Goal: Download file/media

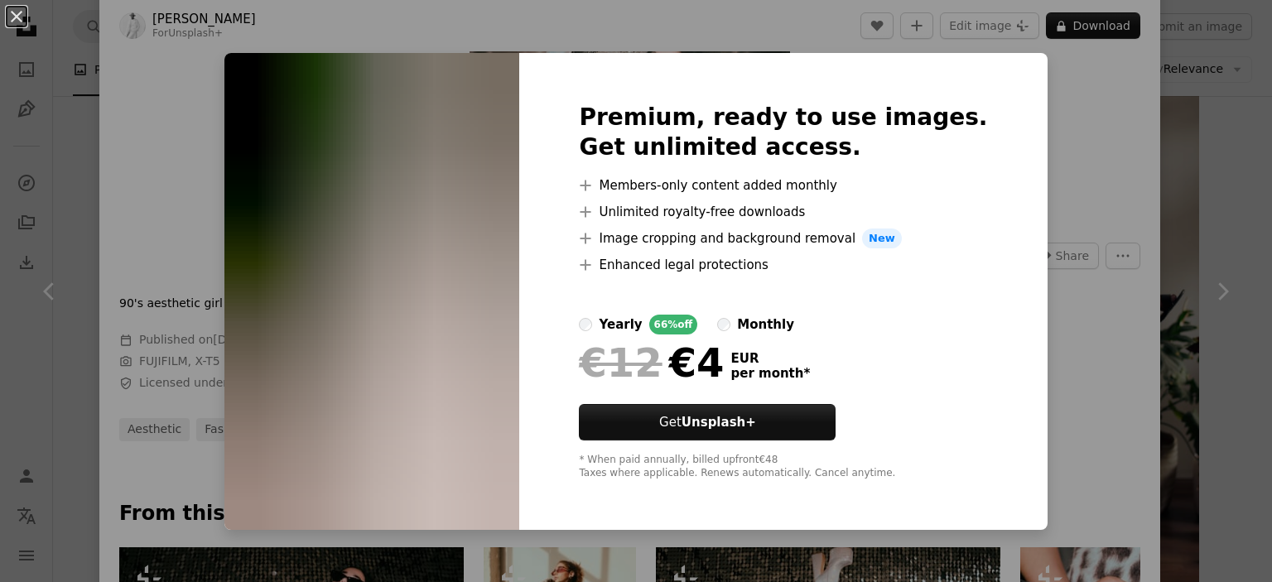
scroll to position [663, 0]
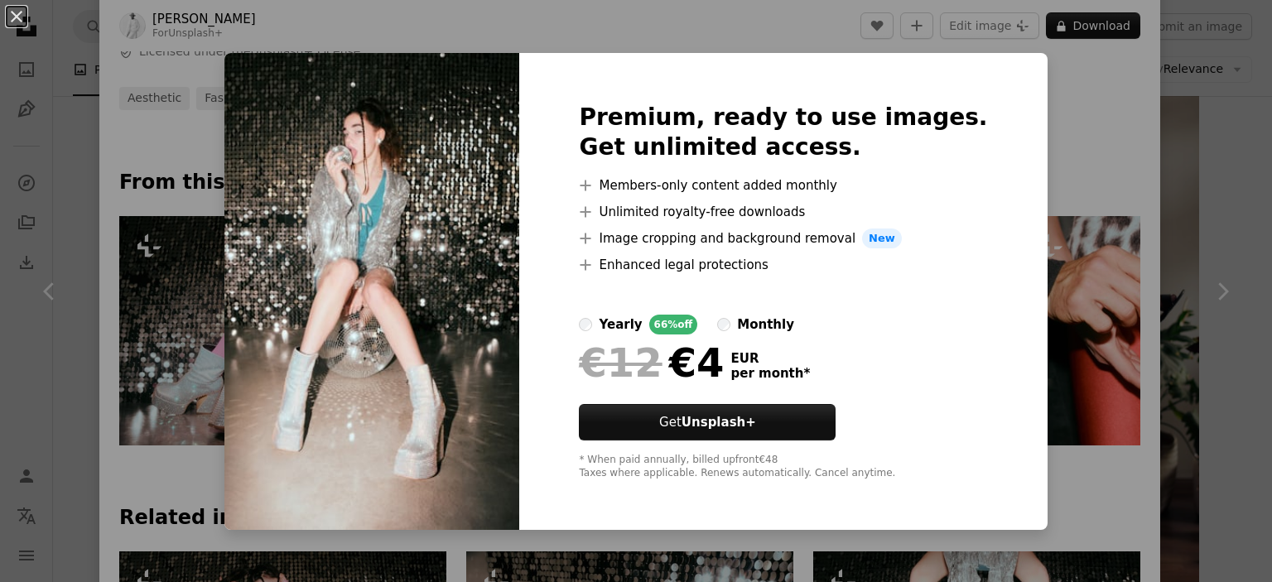
click at [1045, 178] on div "An X shape Premium, ready to use images. Get unlimited access. A plus sign Memb…" at bounding box center [636, 291] width 1272 height 582
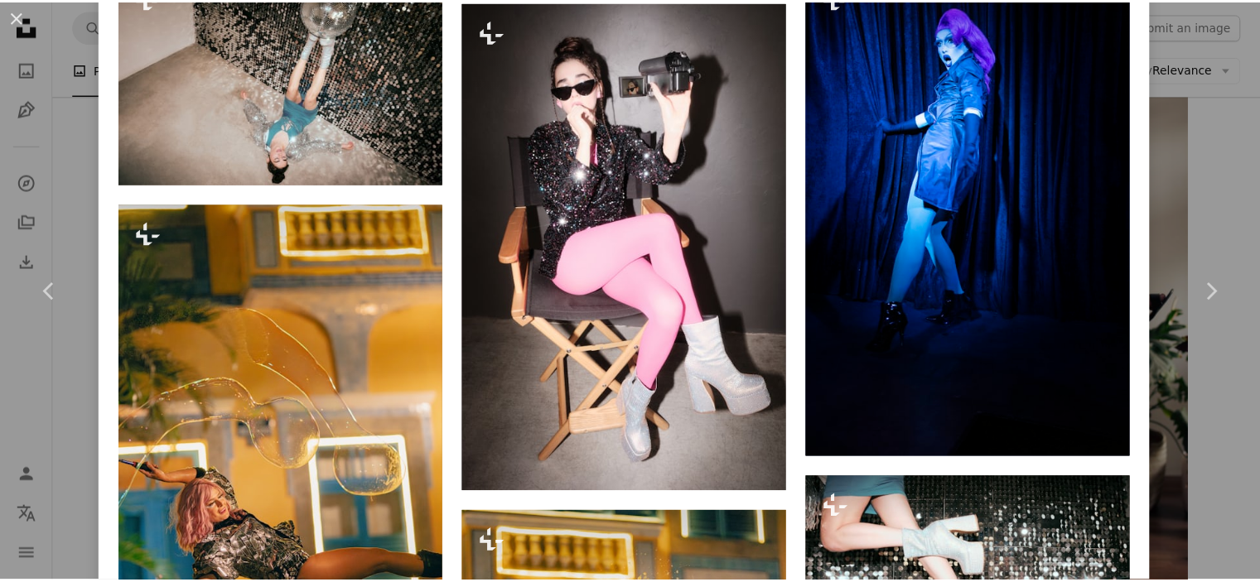
scroll to position [2154, 0]
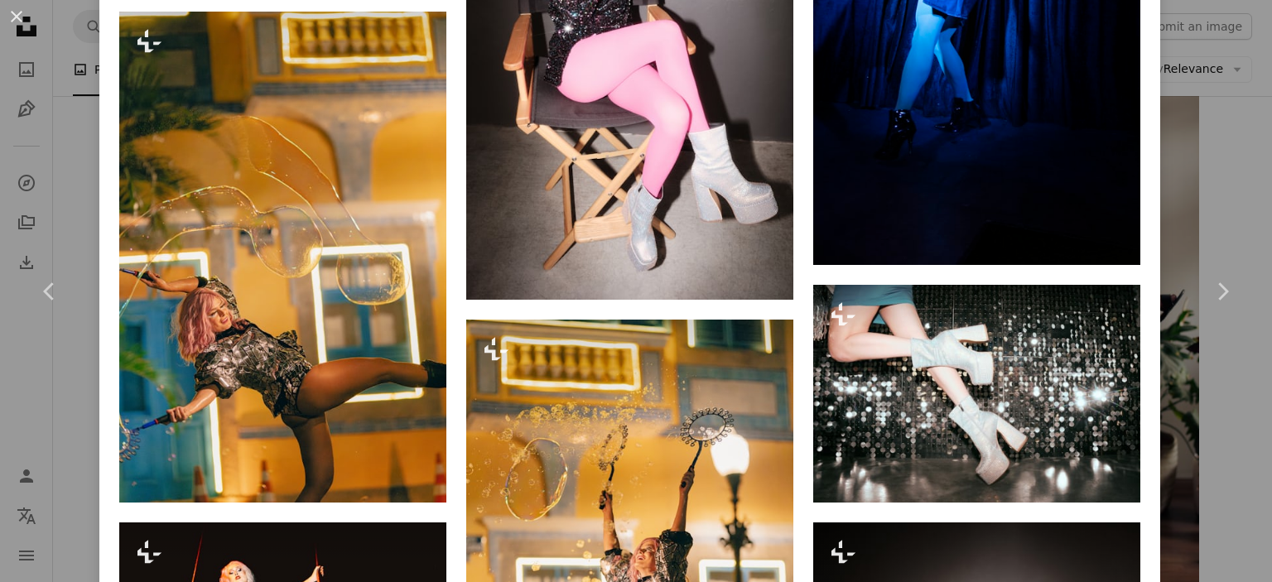
click at [1171, 134] on div "An X shape Chevron left Chevron right [PERSON_NAME] For Unsplash+ A heart A plu…" at bounding box center [636, 291] width 1272 height 582
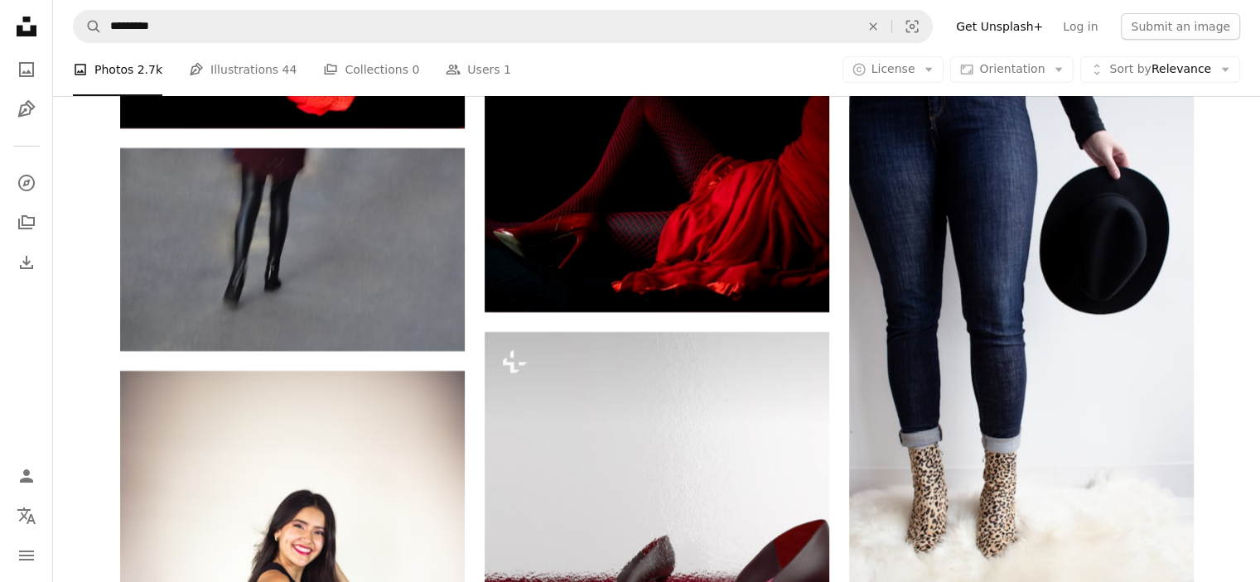
scroll to position [18723, 0]
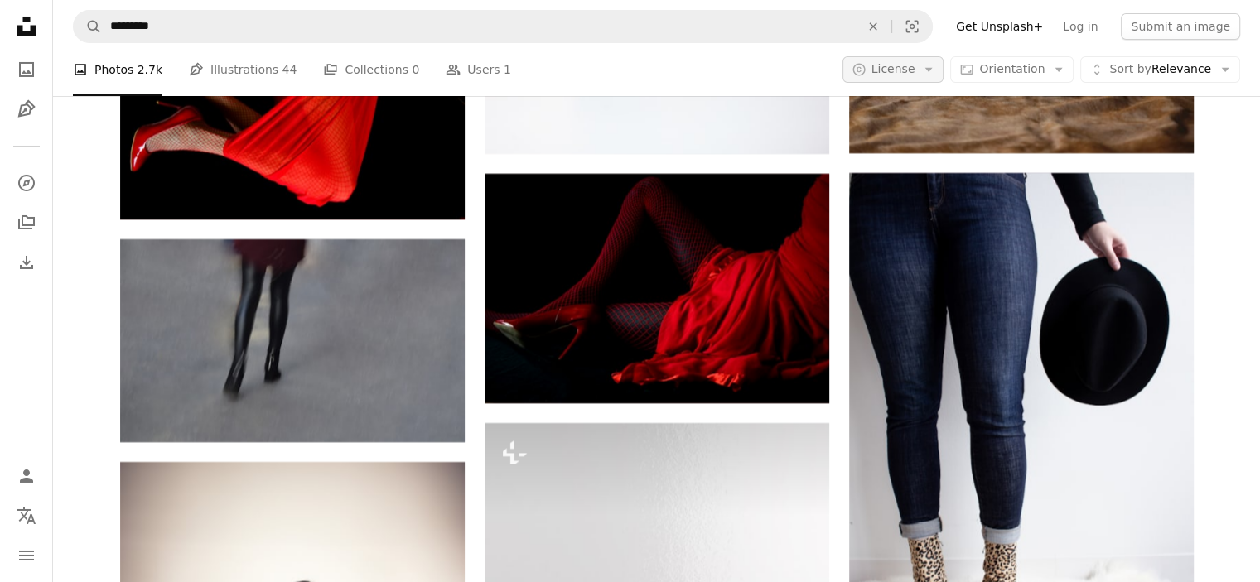
click at [896, 70] on span "License" at bounding box center [894, 68] width 44 height 13
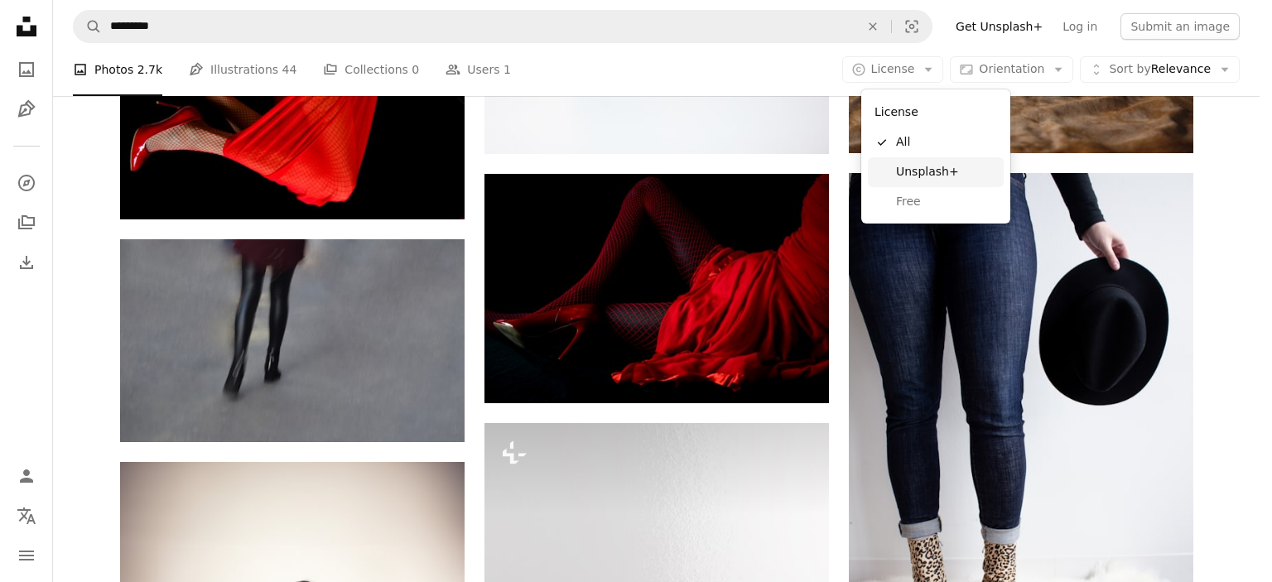
click at [911, 171] on span "Unsplash+" at bounding box center [946, 172] width 101 height 17
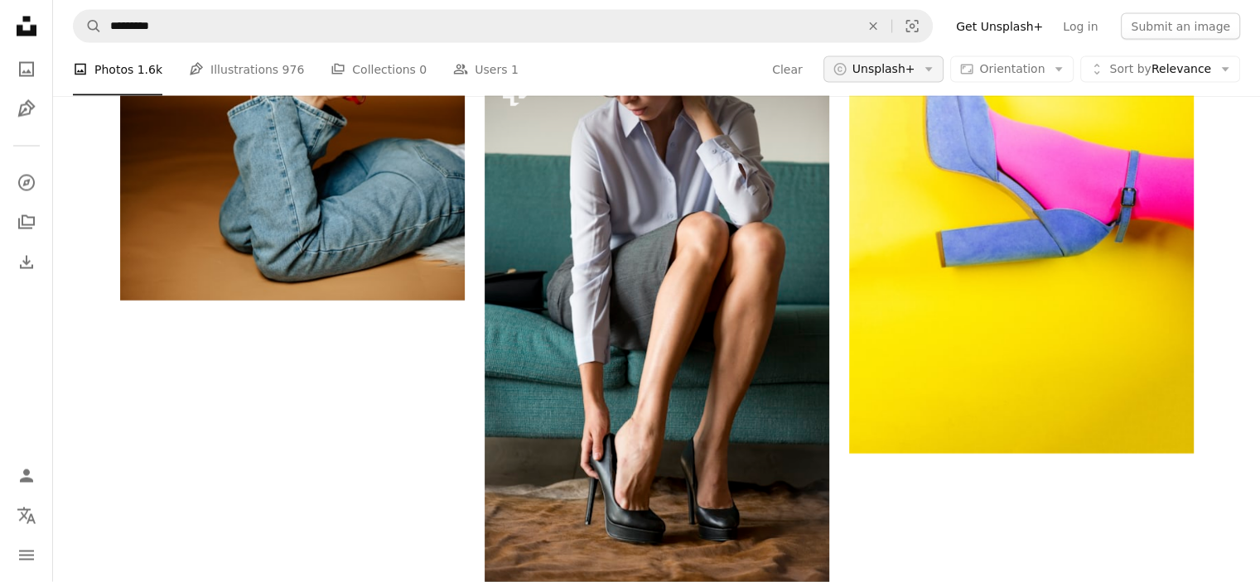
click at [915, 78] on span "Unsplash+" at bounding box center [883, 69] width 63 height 17
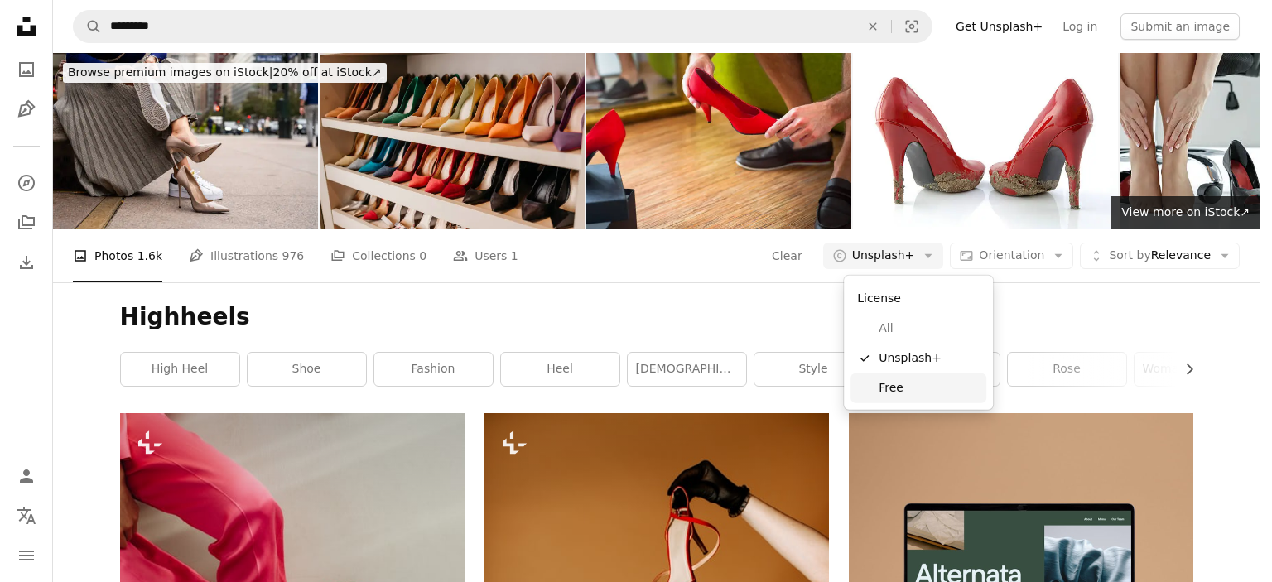
click at [916, 388] on span "Free" at bounding box center [929, 388] width 101 height 17
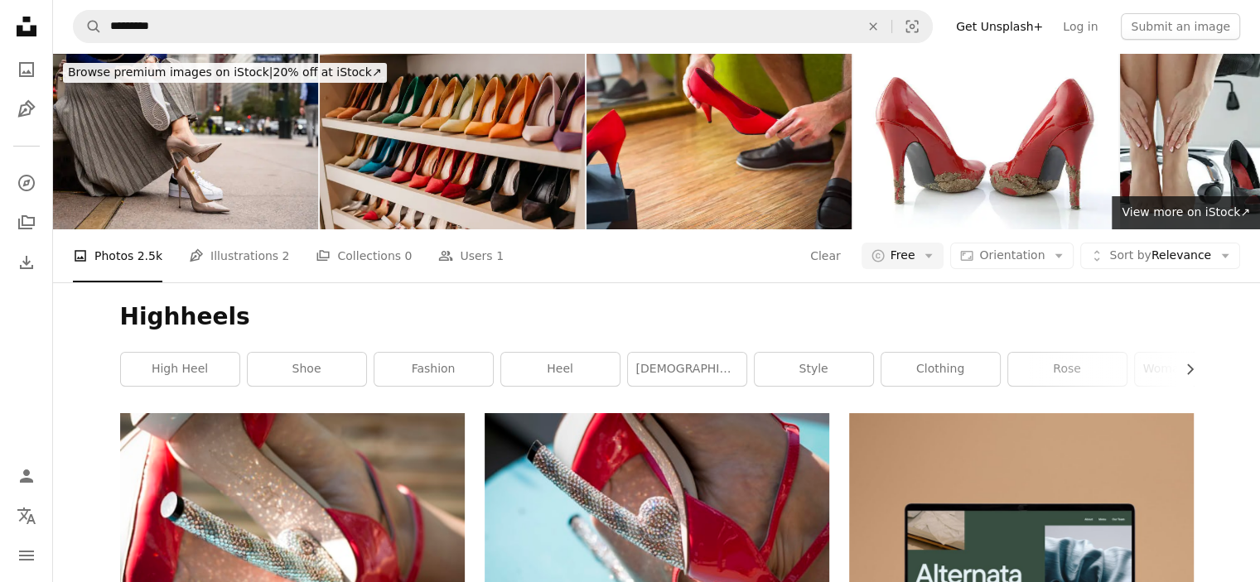
scroll to position [35208, 0]
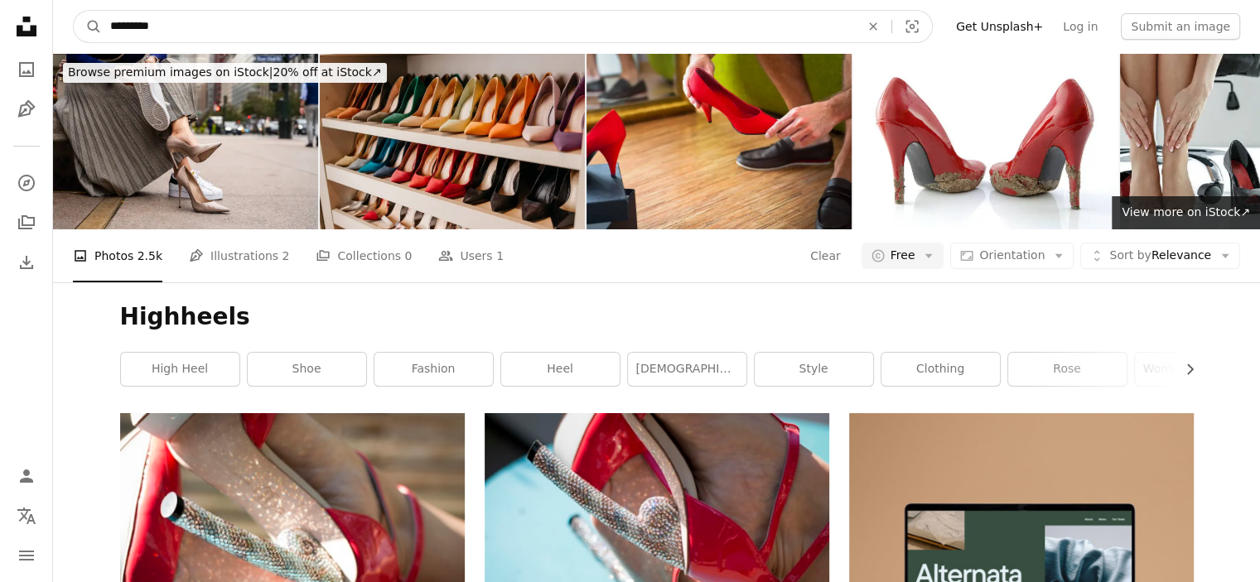
drag, startPoint x: 175, startPoint y: 16, endPoint x: 63, endPoint y: 16, distance: 111.8
click at [63, 16] on nav "A magnifying glass ********* An X shape Visual search Filters Get Unsplash+ Log…" at bounding box center [656, 26] width 1207 height 53
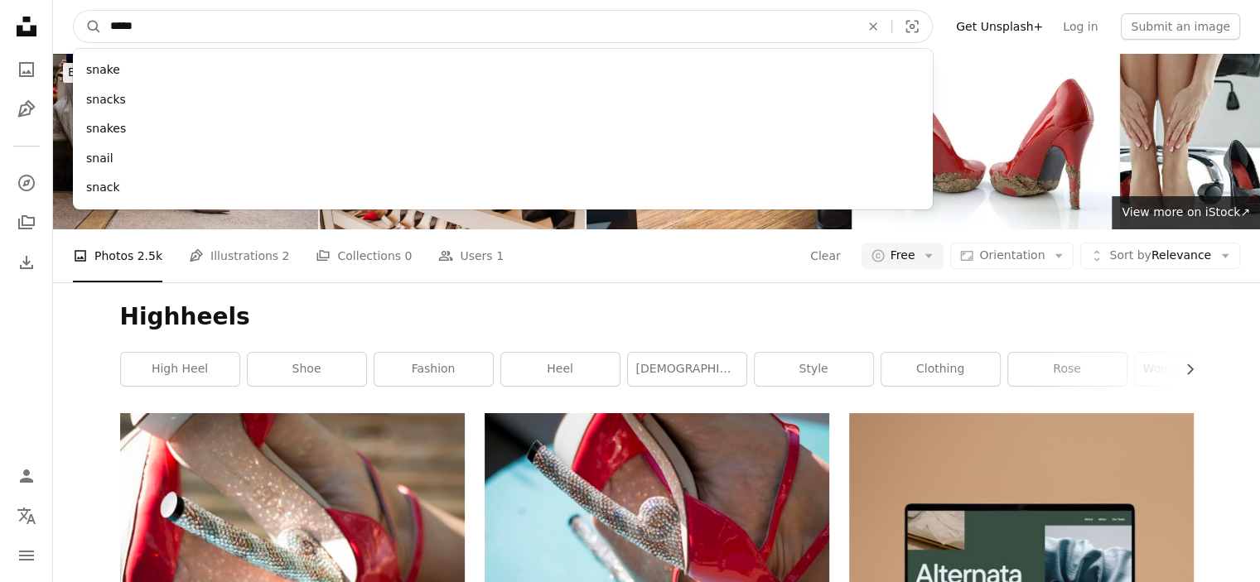
type input "*****"
click at [74, 11] on button "A magnifying glass" at bounding box center [88, 26] width 28 height 31
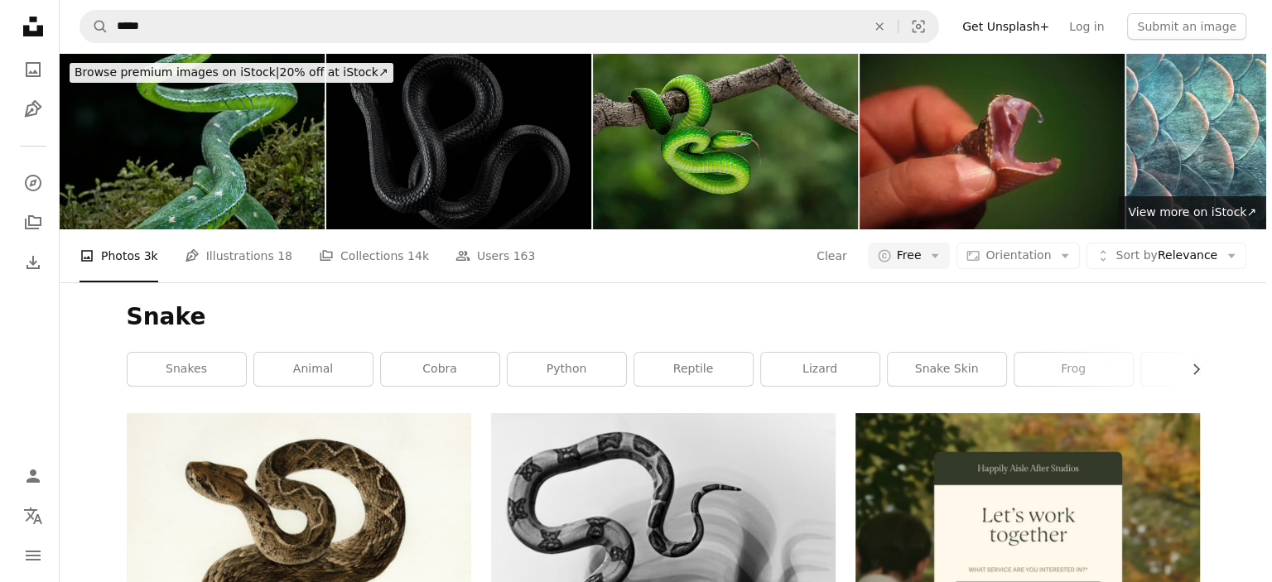
scroll to position [5882, 0]
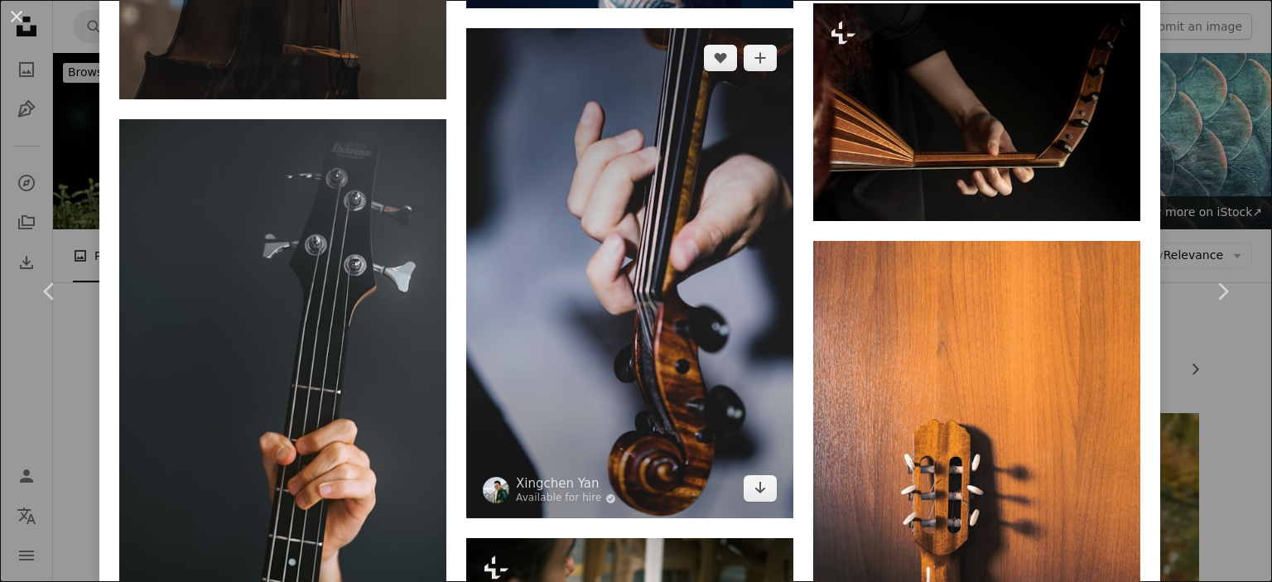
scroll to position [1905, 0]
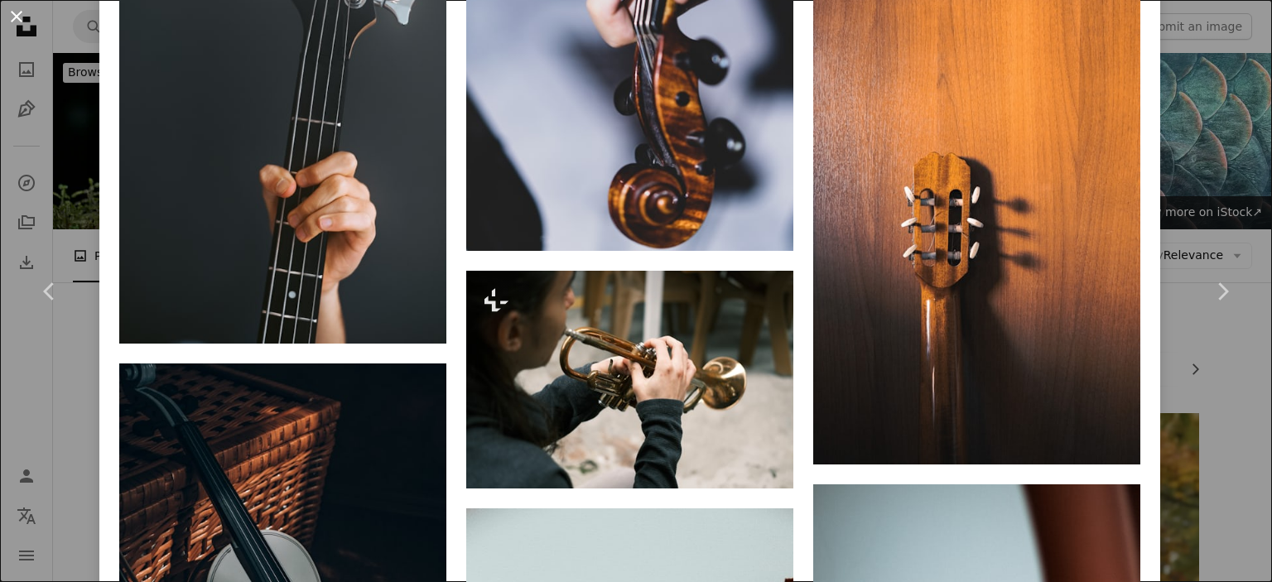
click at [16, 17] on button "An X shape" at bounding box center [17, 17] width 20 height 20
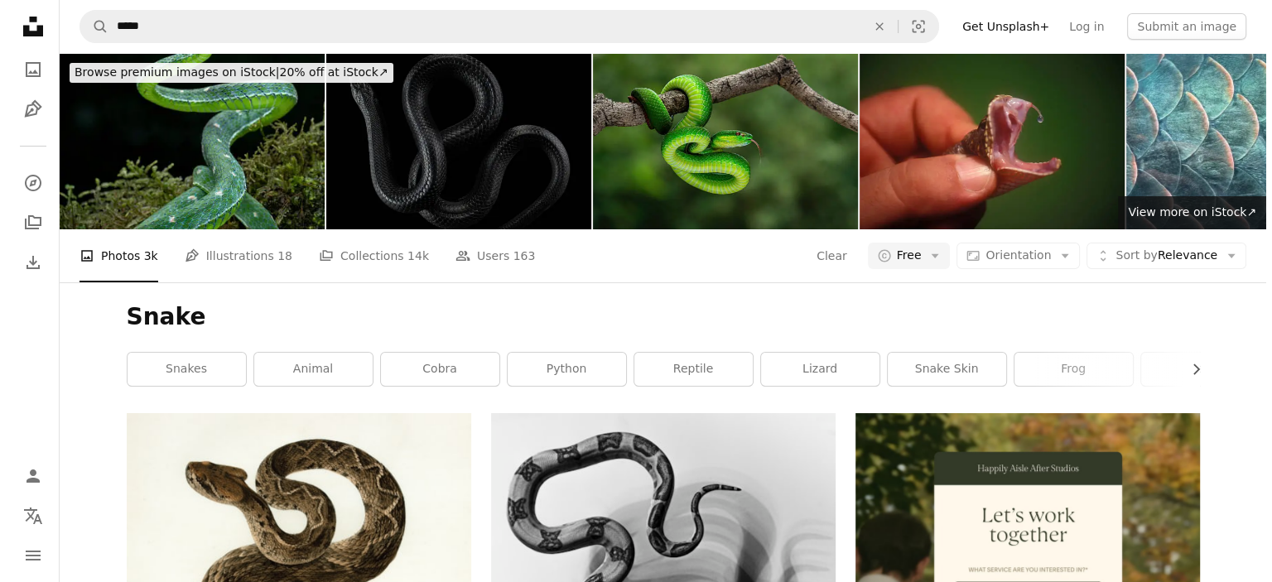
scroll to position [12426, 0]
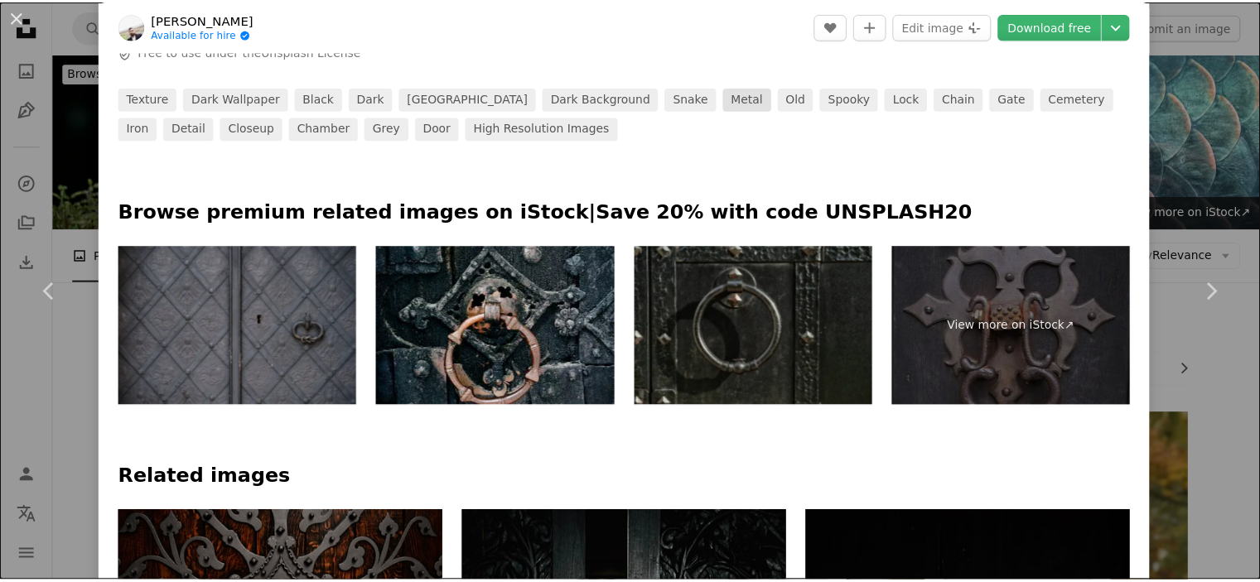
scroll to position [828, 0]
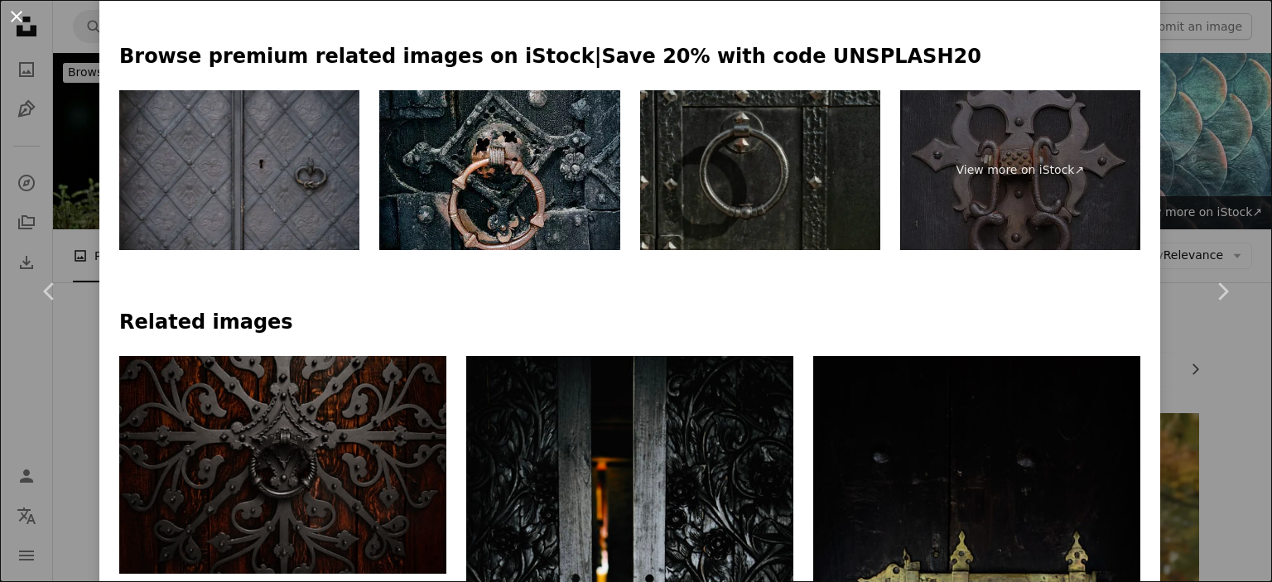
click at [23, 22] on button "An X shape" at bounding box center [17, 17] width 20 height 20
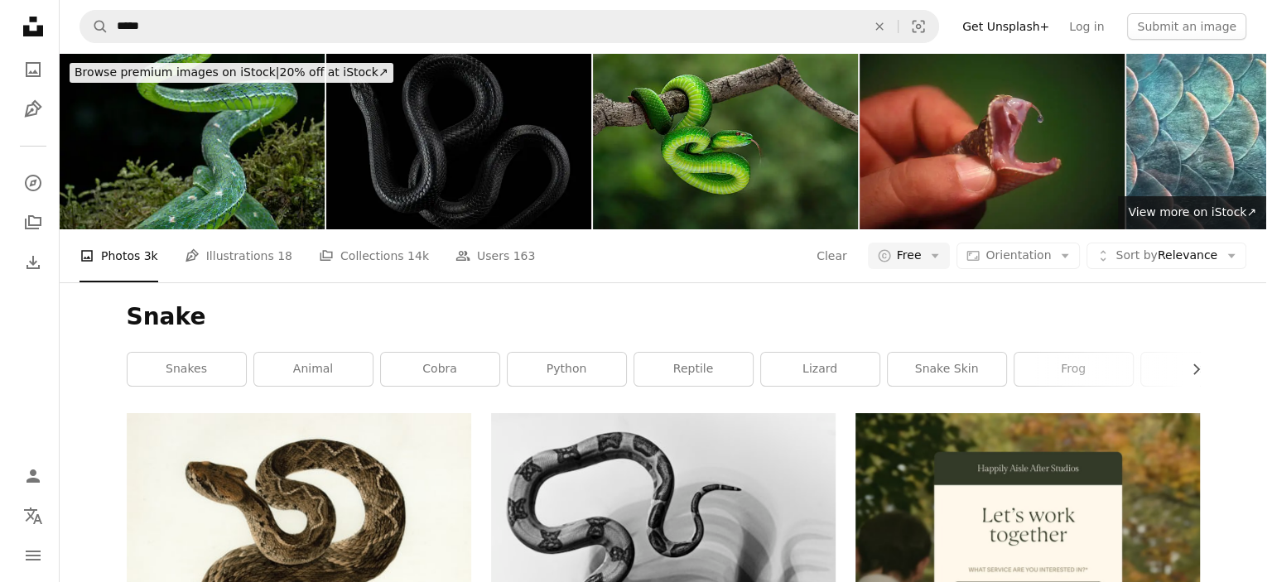
scroll to position [41753, 0]
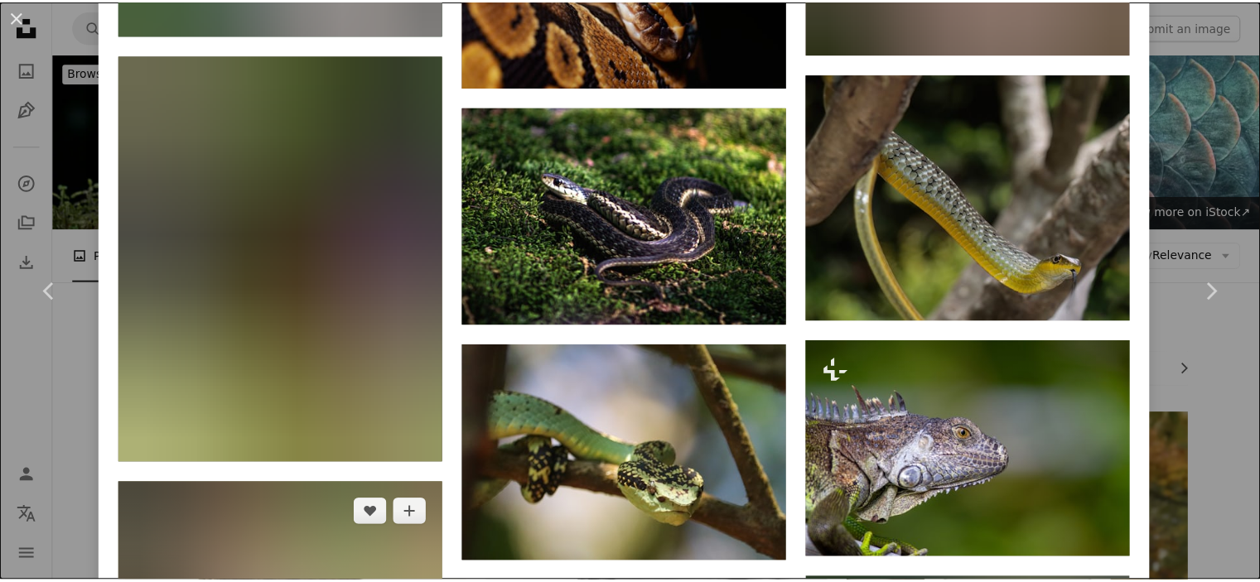
scroll to position [6545, 0]
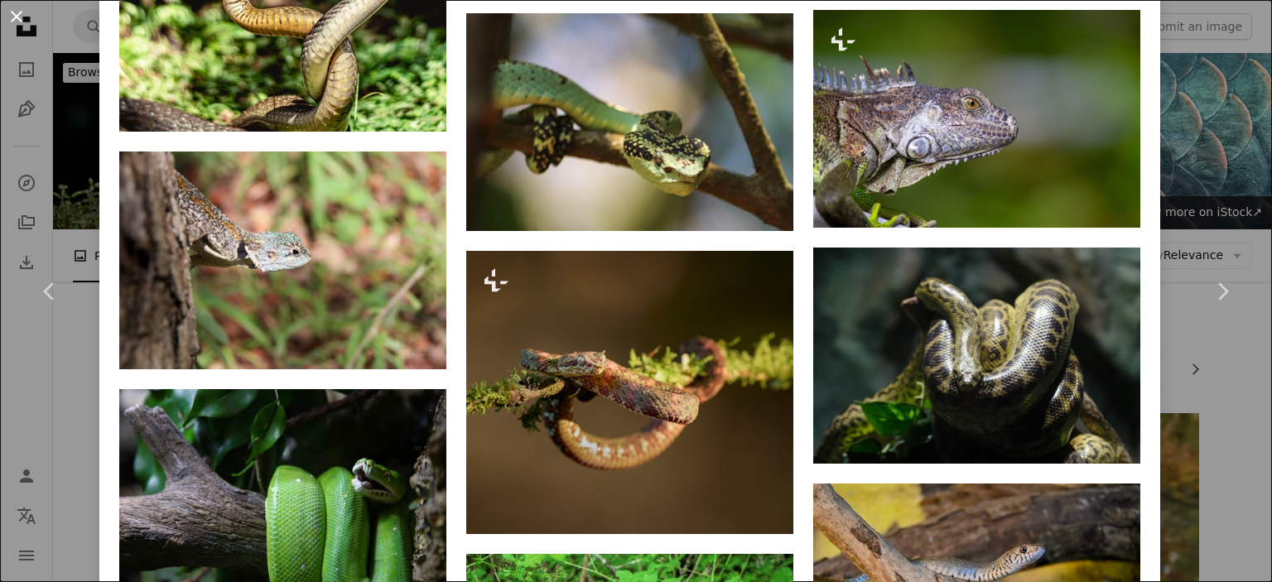
click at [21, 19] on button "An X shape" at bounding box center [17, 17] width 20 height 20
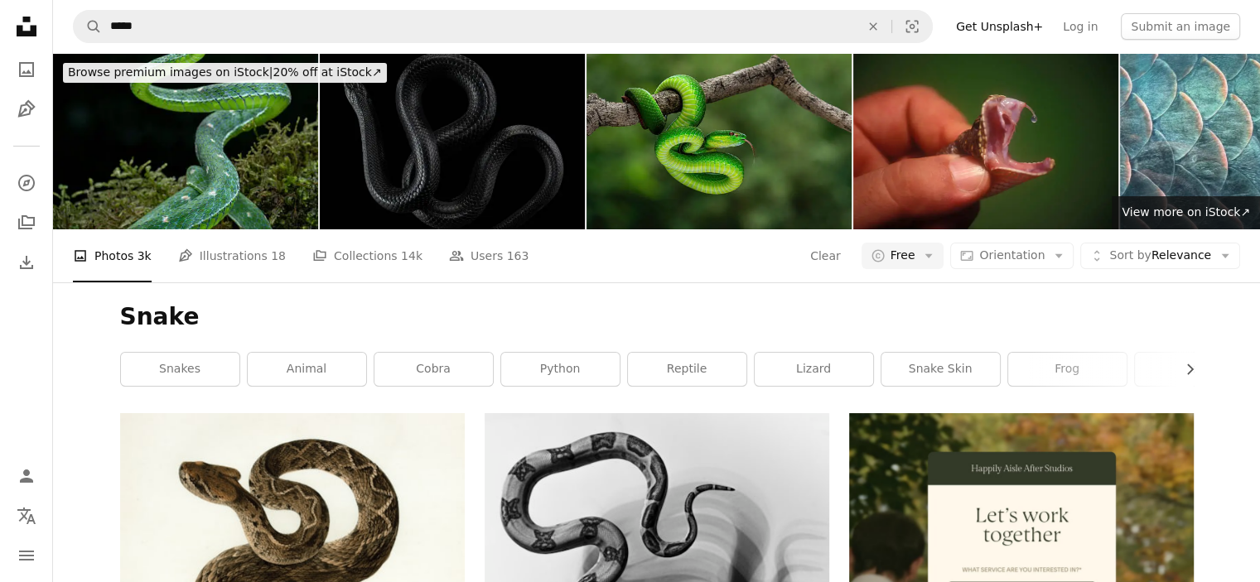
scroll to position [73896, 0]
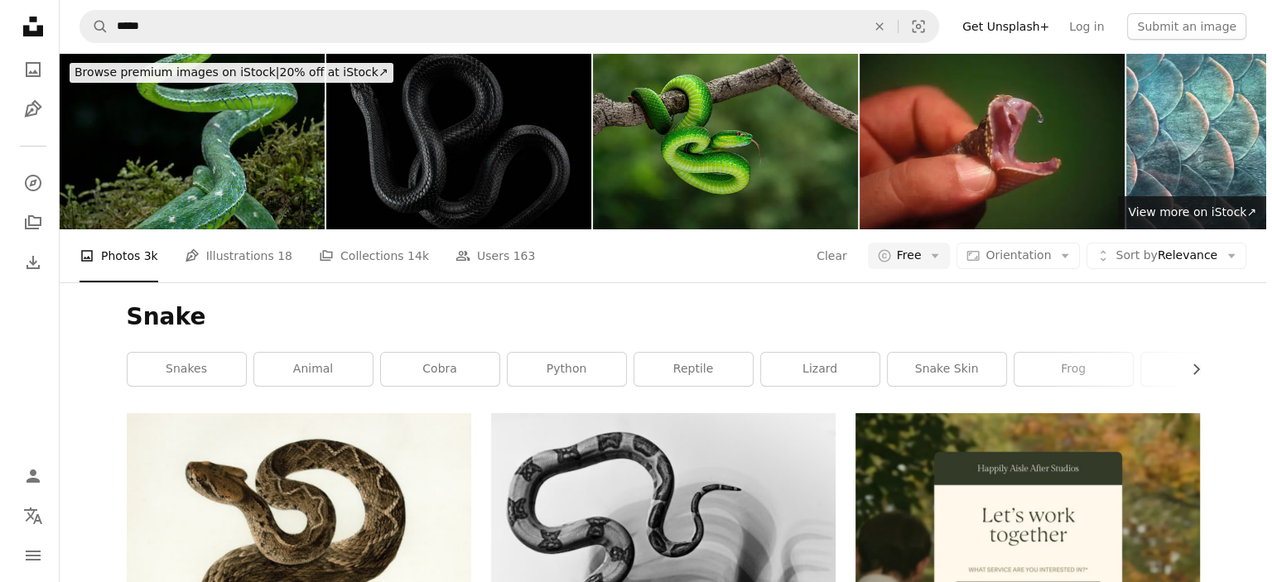
scroll to position [79281, 0]
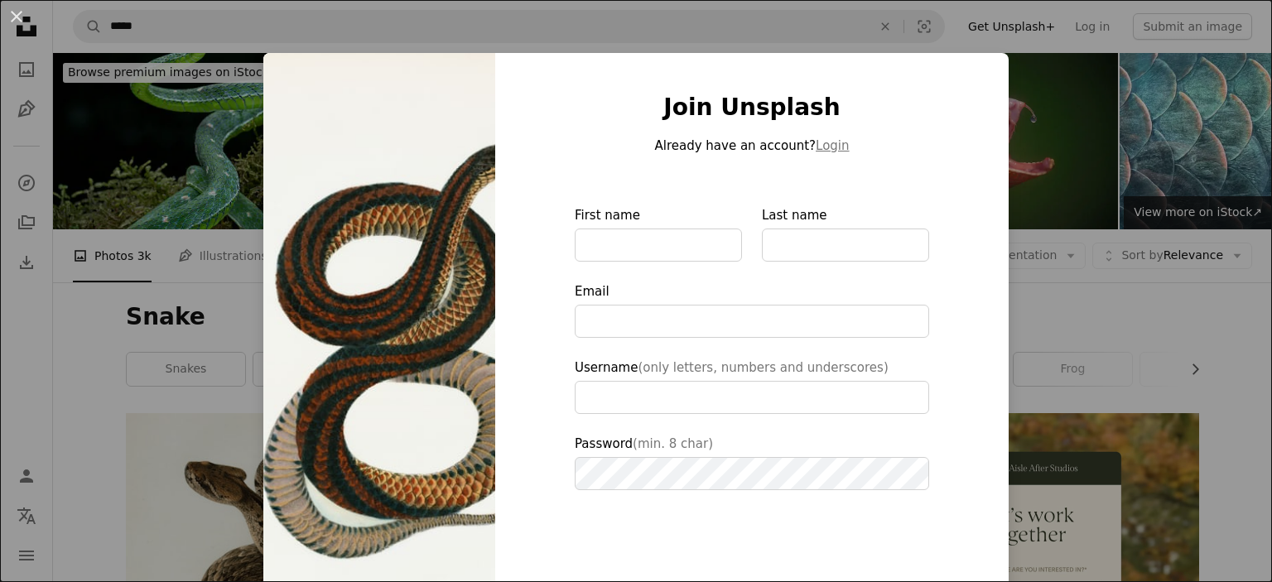
drag, startPoint x: 858, startPoint y: 35, endPoint x: 852, endPoint y: 49, distance: 15.6
click at [858, 35] on div "An X shape Join Unsplash Already have an account? Login First name Last name Em…" at bounding box center [636, 291] width 1272 height 582
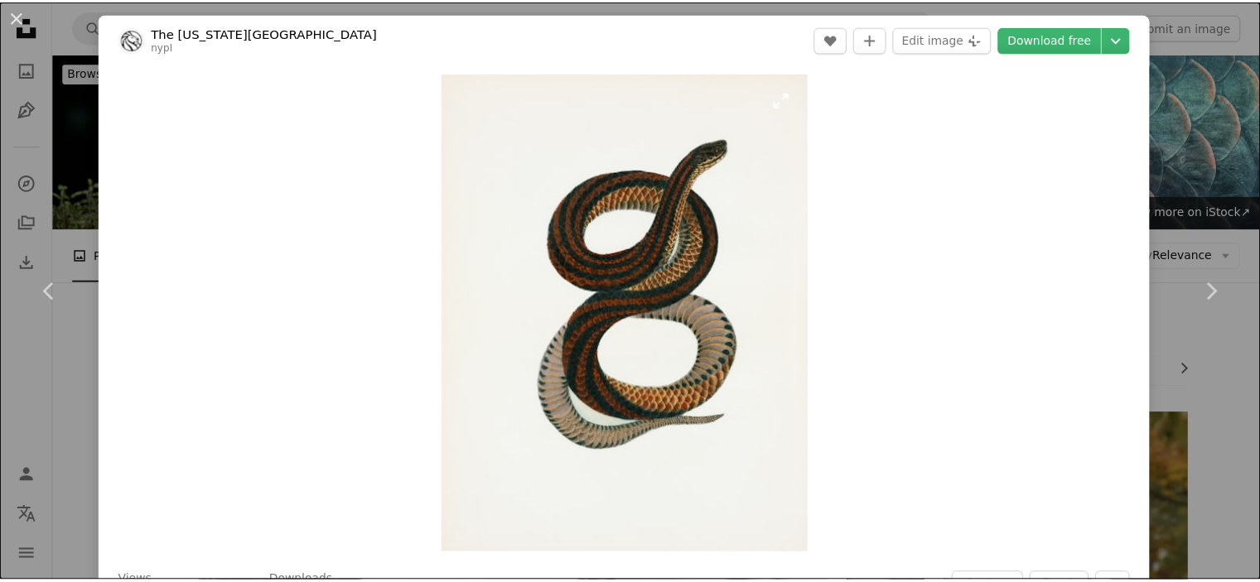
scroll to position [79530, 0]
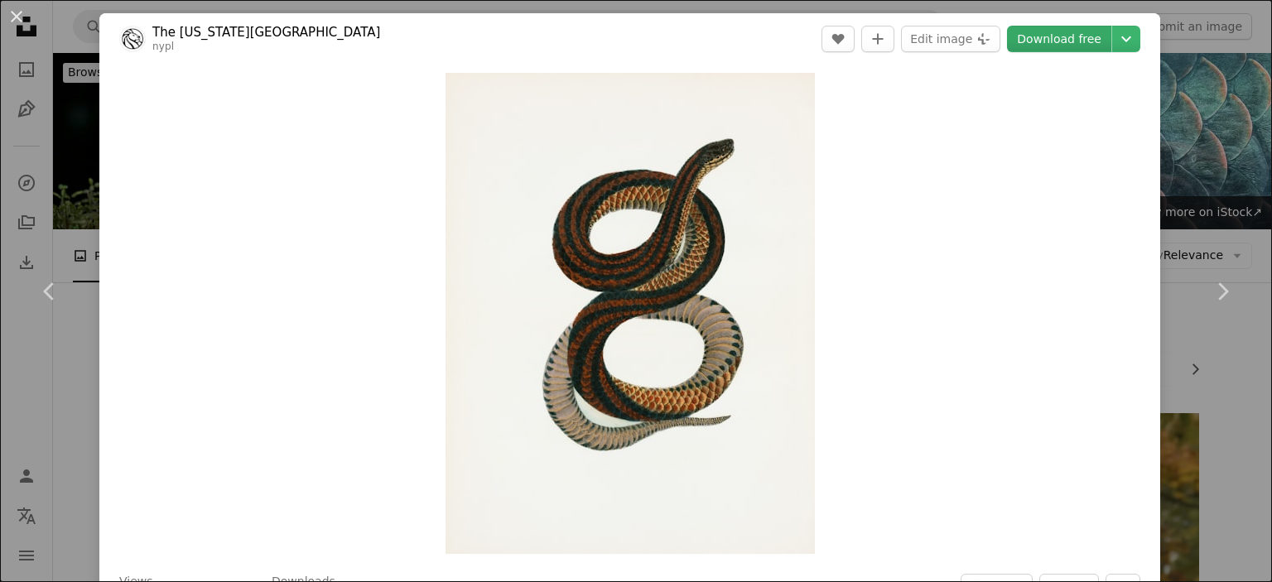
click at [1068, 39] on link "Download free" at bounding box center [1059, 39] width 104 height 27
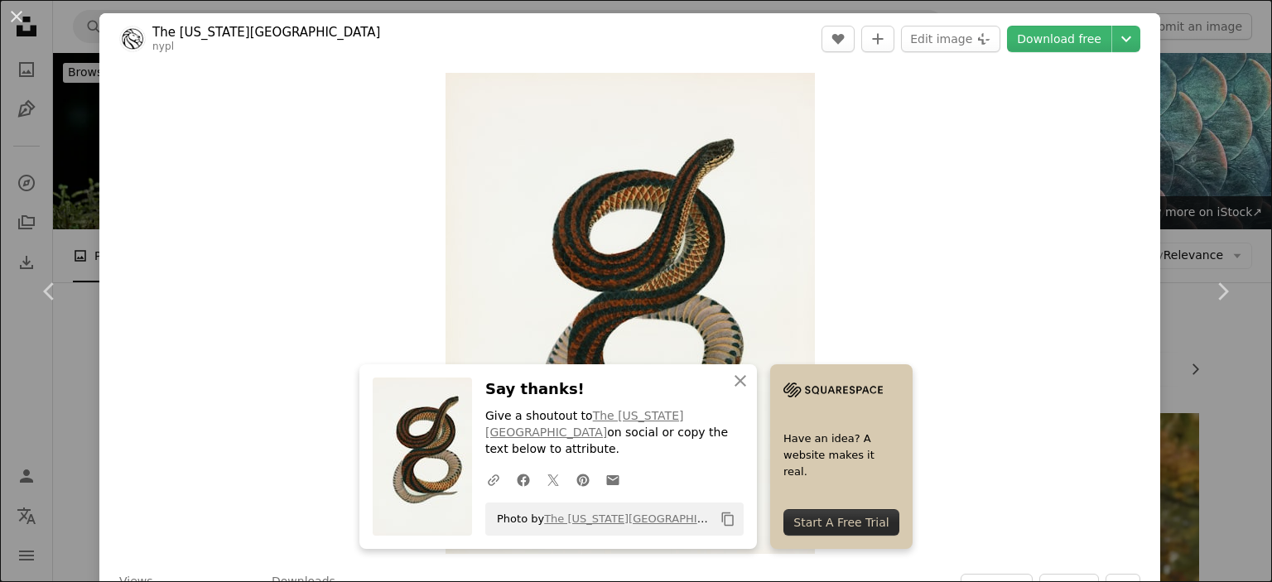
click at [885, 275] on div "Zoom in" at bounding box center [629, 314] width 1061 height 498
click at [889, 316] on div "Zoom in" at bounding box center [629, 314] width 1061 height 498
click at [731, 391] on icon "An X shape" at bounding box center [741, 381] width 20 height 20
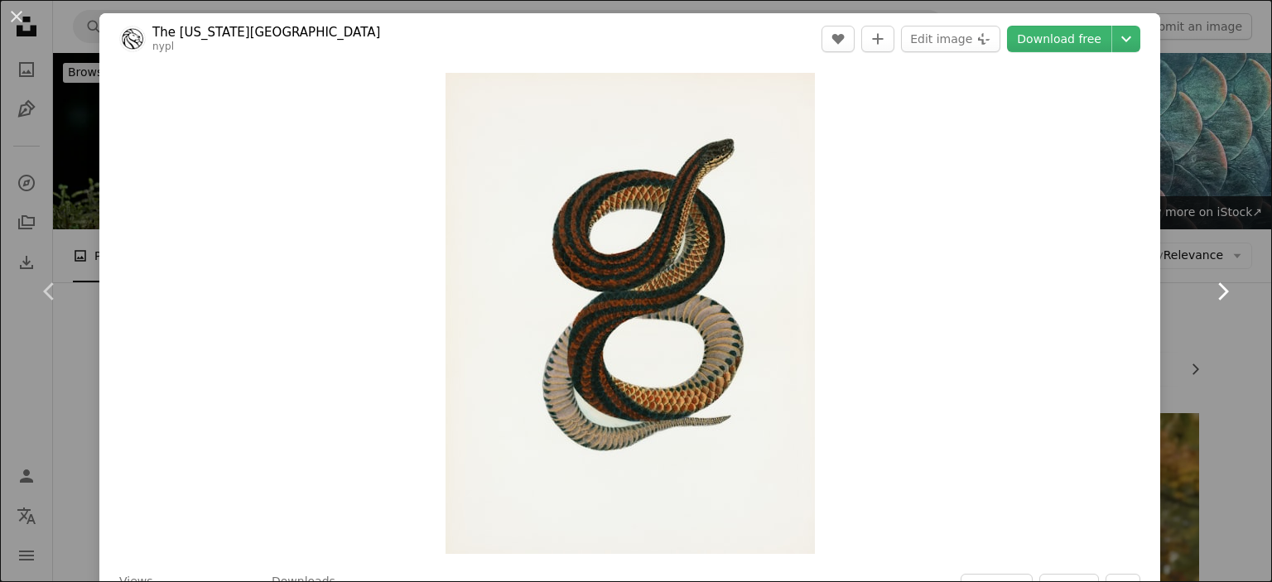
click at [1173, 341] on link "Chevron right" at bounding box center [1222, 291] width 99 height 159
click at [17, 19] on button "An X shape" at bounding box center [17, 17] width 20 height 20
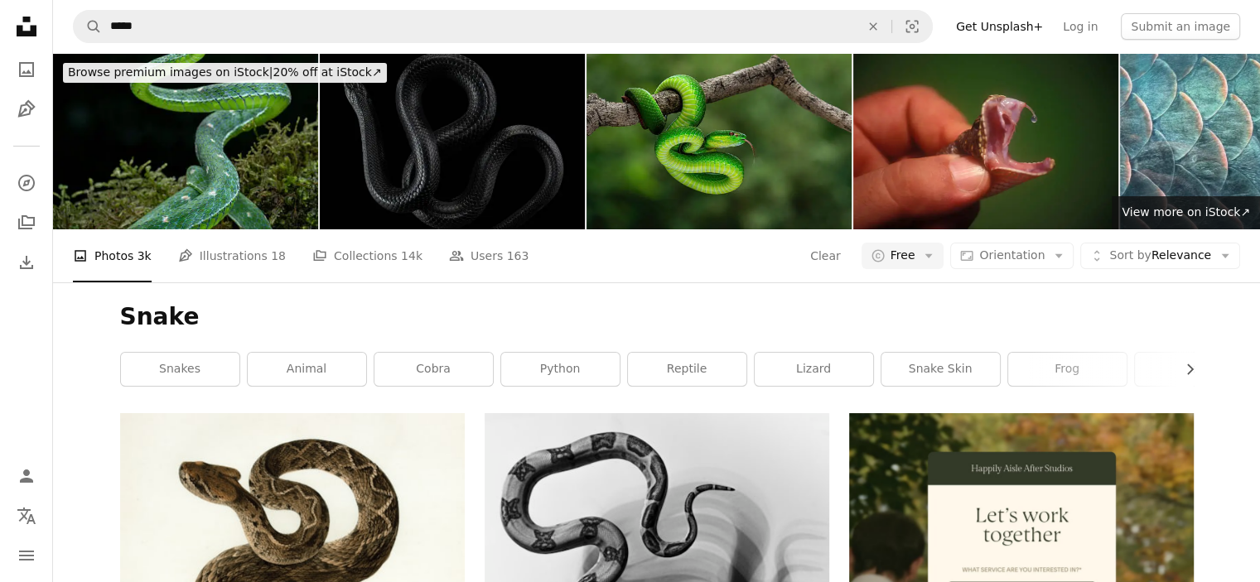
scroll to position [76299, 0]
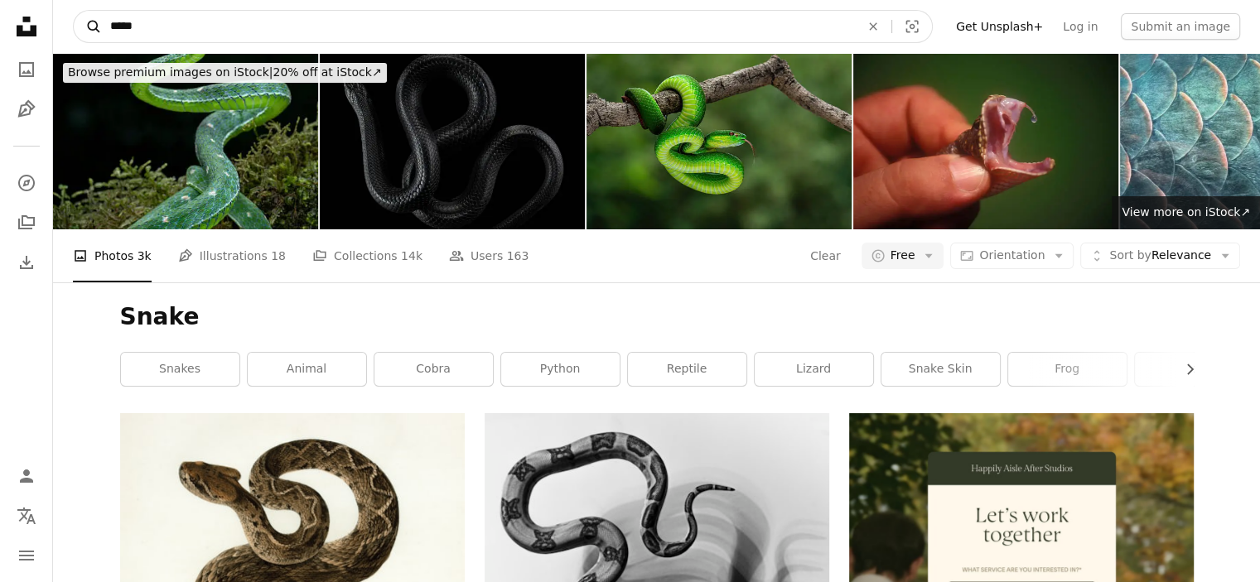
click at [138, 20] on input "*****" at bounding box center [478, 26] width 753 height 31
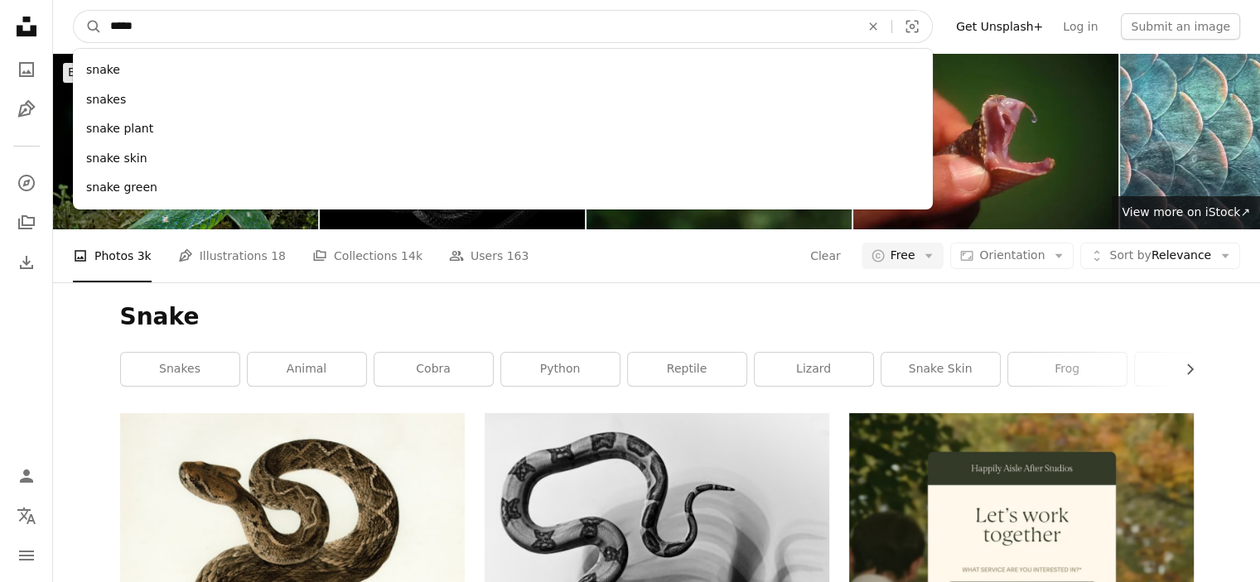
drag, startPoint x: 99, startPoint y: 17, endPoint x: 93, endPoint y: 9, distance: 10.0
click at [95, 17] on form "A magnifying glass ***** snake snakes snake plant snake skin snake green An X s…" at bounding box center [503, 26] width 860 height 33
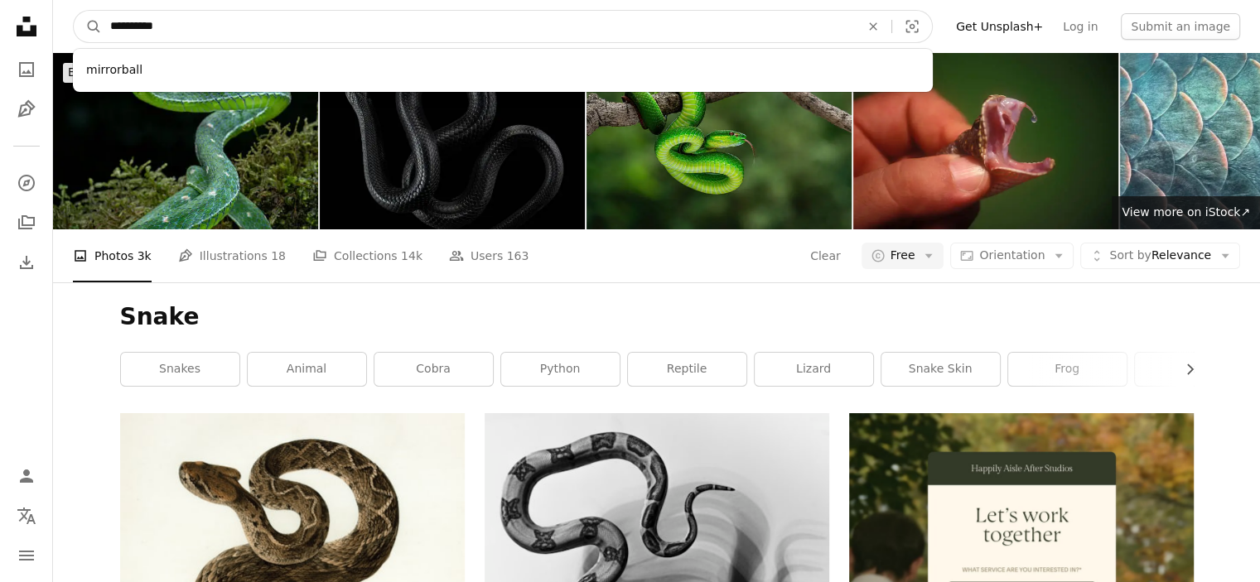
type input "**********"
click at [74, 11] on button "A magnifying glass" at bounding box center [88, 26] width 28 height 31
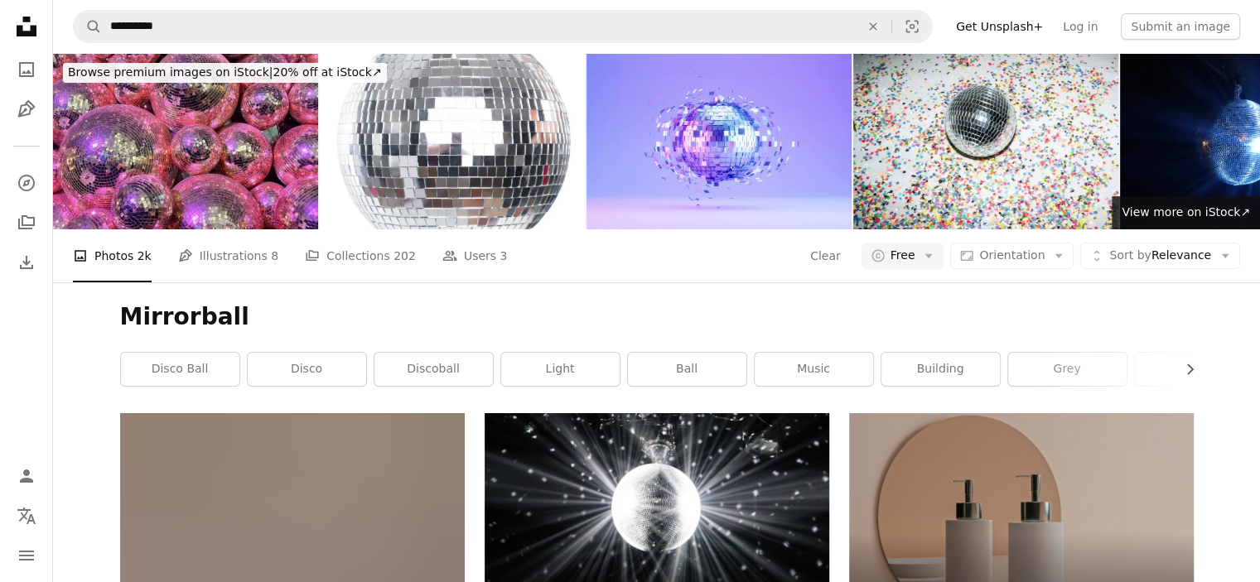
scroll to position [2817, 0]
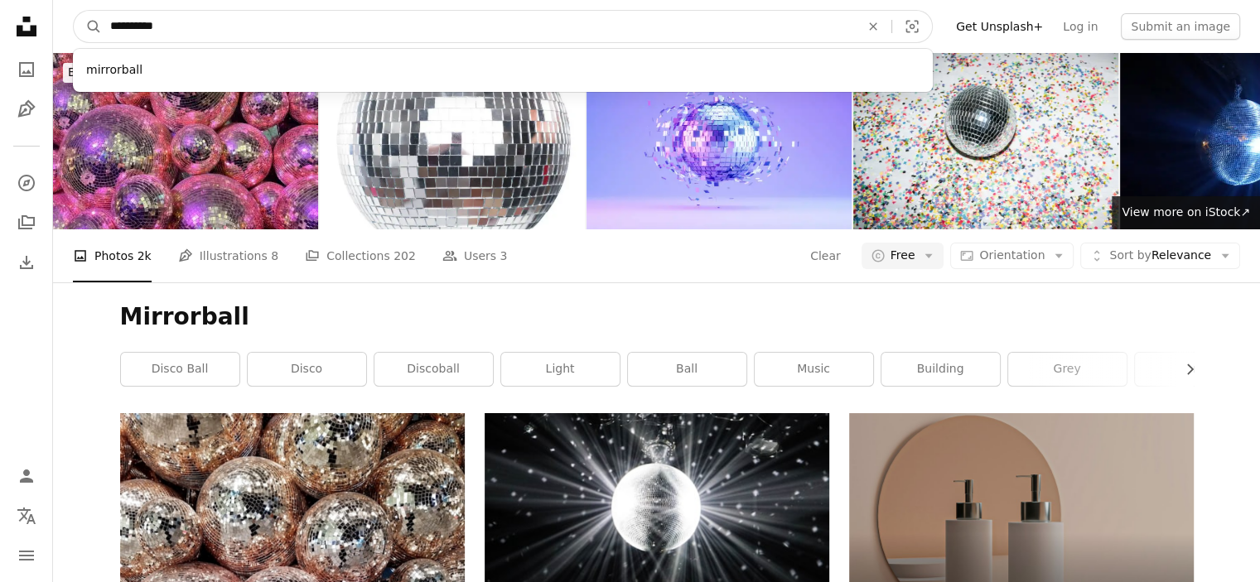
drag, startPoint x: 162, startPoint y: 26, endPoint x: 175, endPoint y: 23, distance: 12.7
click at [175, 23] on input "**********" at bounding box center [478, 26] width 753 height 31
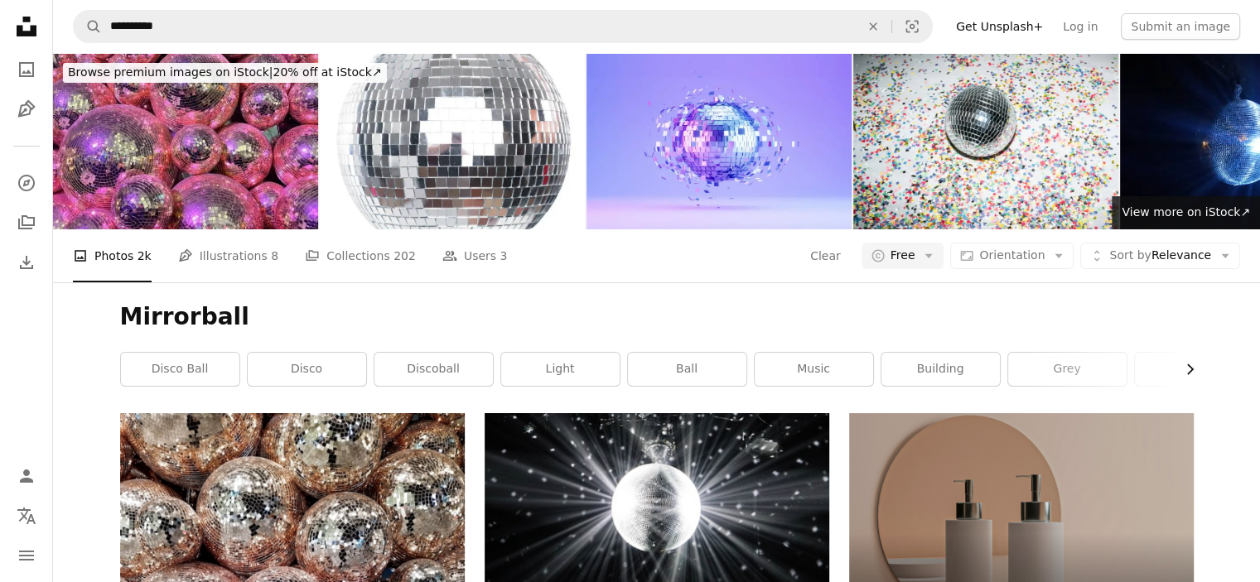
click at [1189, 369] on icon "Chevron right" at bounding box center [1189, 369] width 17 height 17
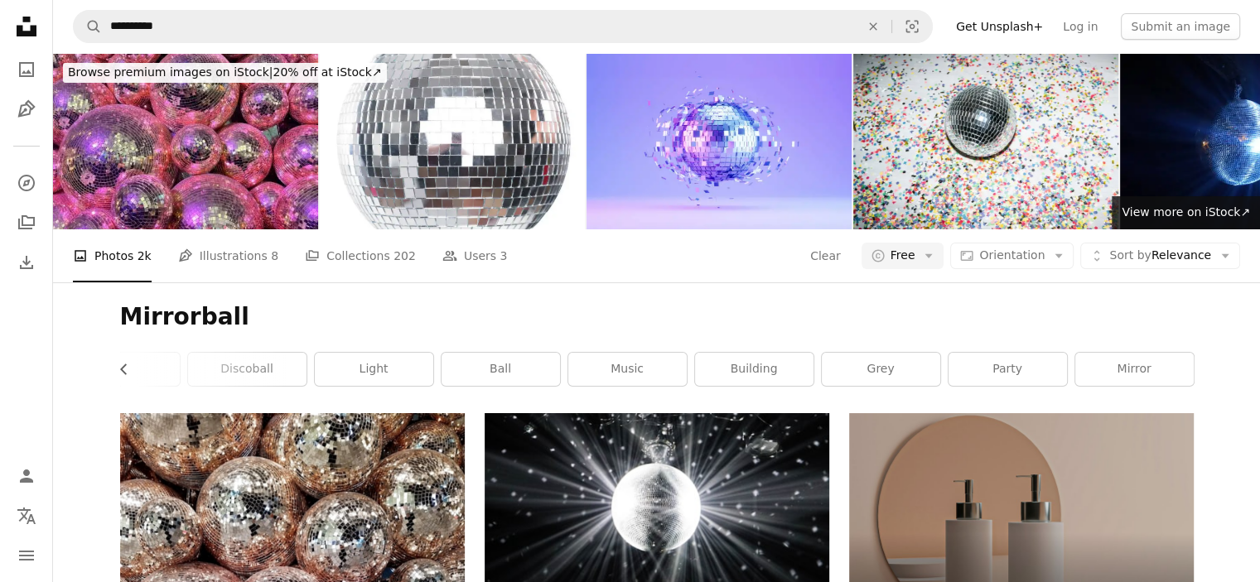
click at [1189, 369] on link "mirror" at bounding box center [1134, 369] width 118 height 33
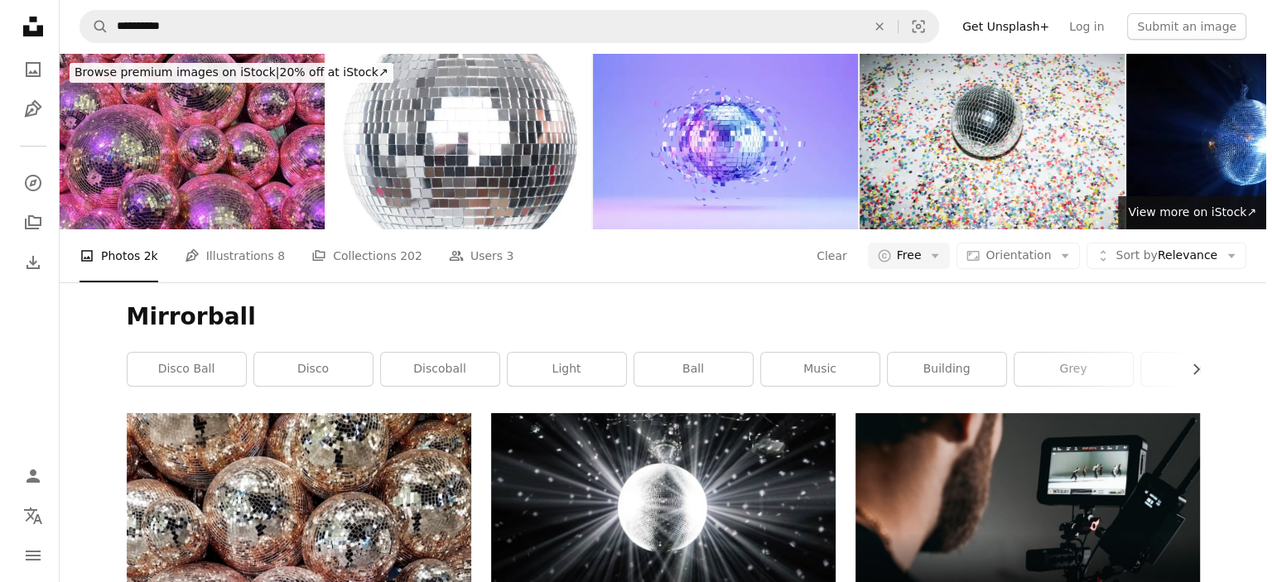
scroll to position [2320, 0]
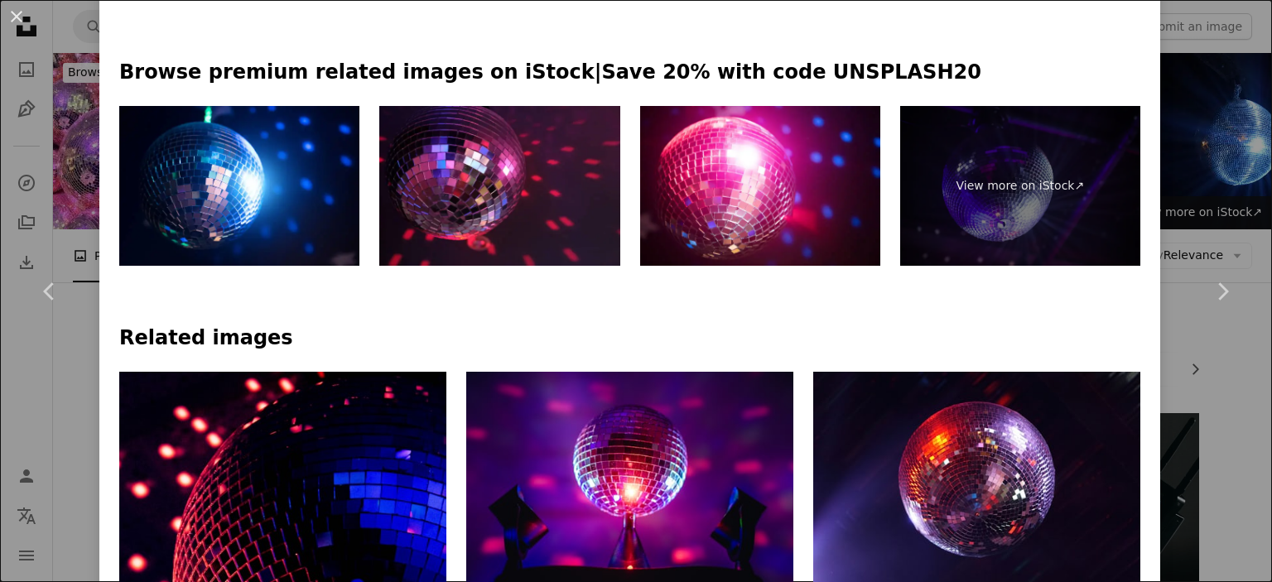
scroll to position [994, 0]
